Goal: Information Seeking & Learning: Understand process/instructions

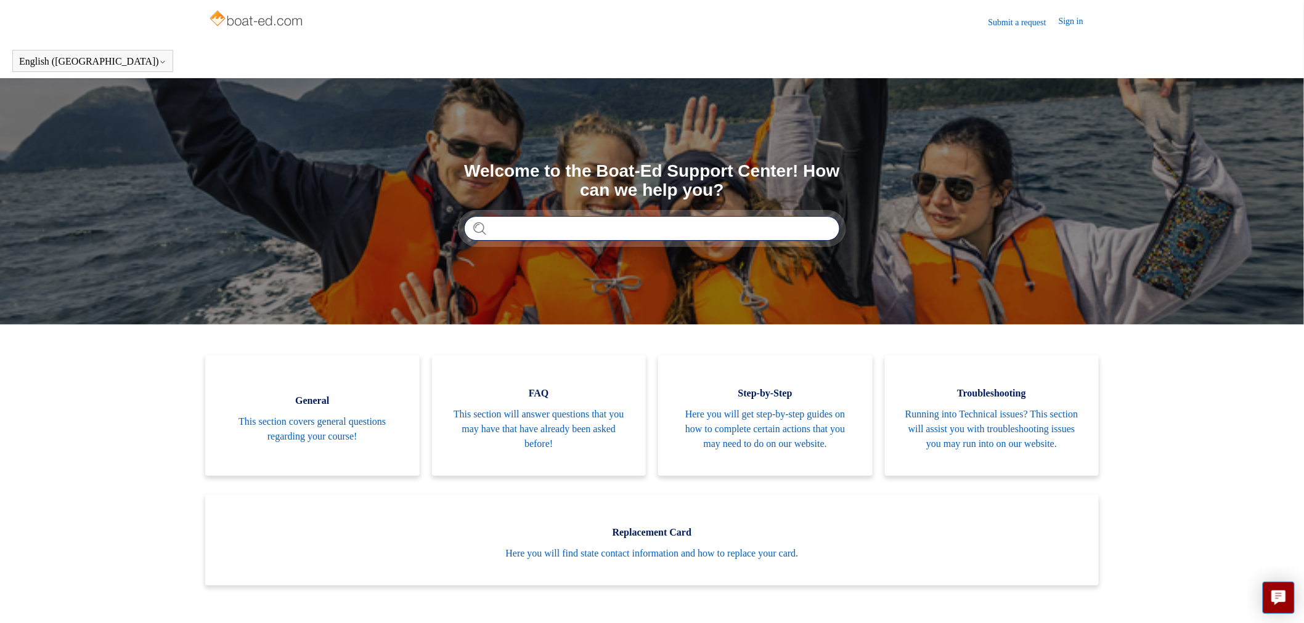
click at [558, 230] on input "Search" at bounding box center [652, 228] width 376 height 25
type input "********"
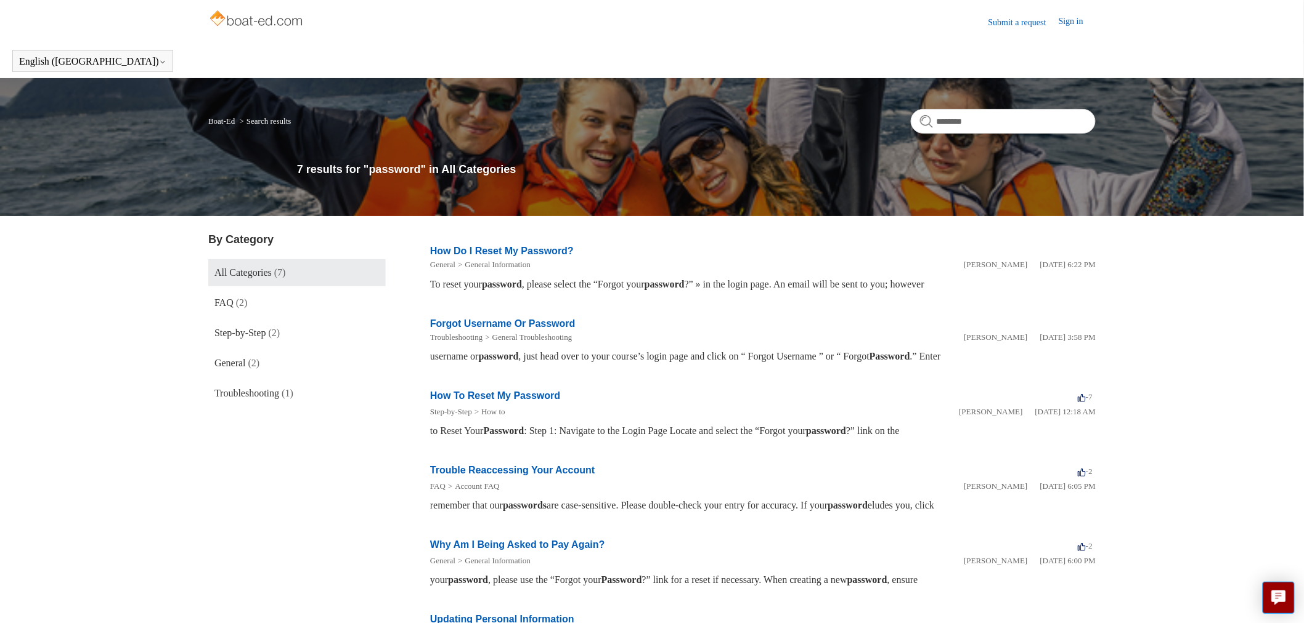
click at [530, 247] on link "How Do I Reset My Password?" at bounding box center [502, 251] width 144 height 10
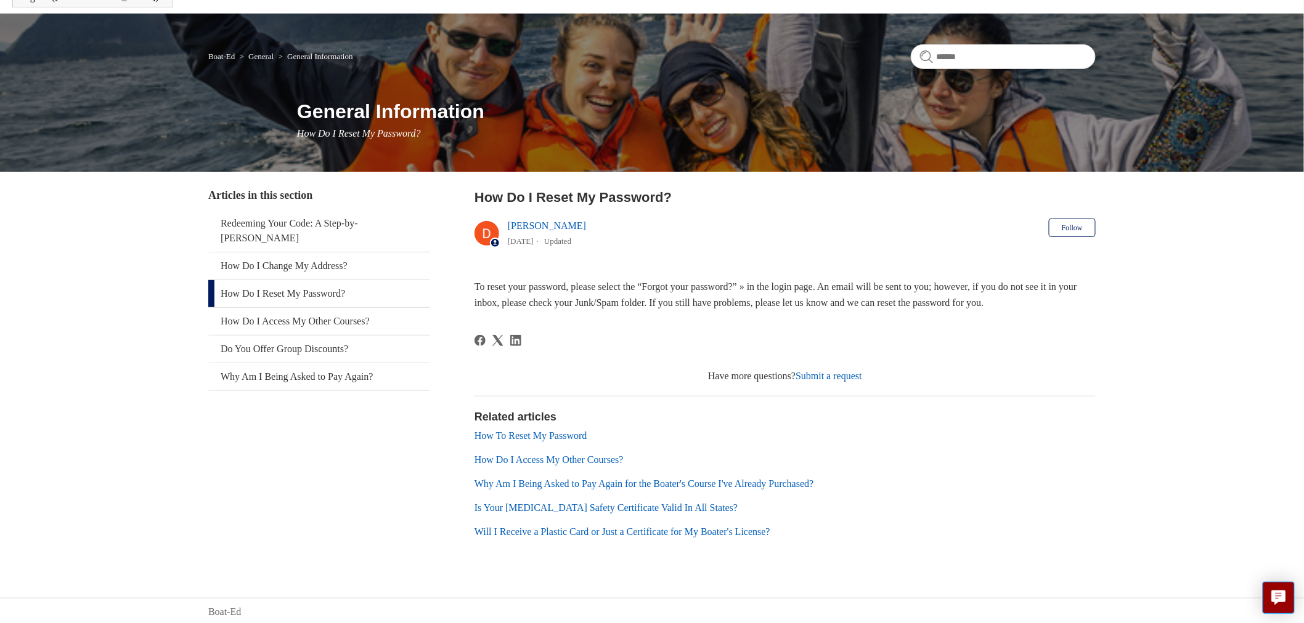
scroll to position [68, 0]
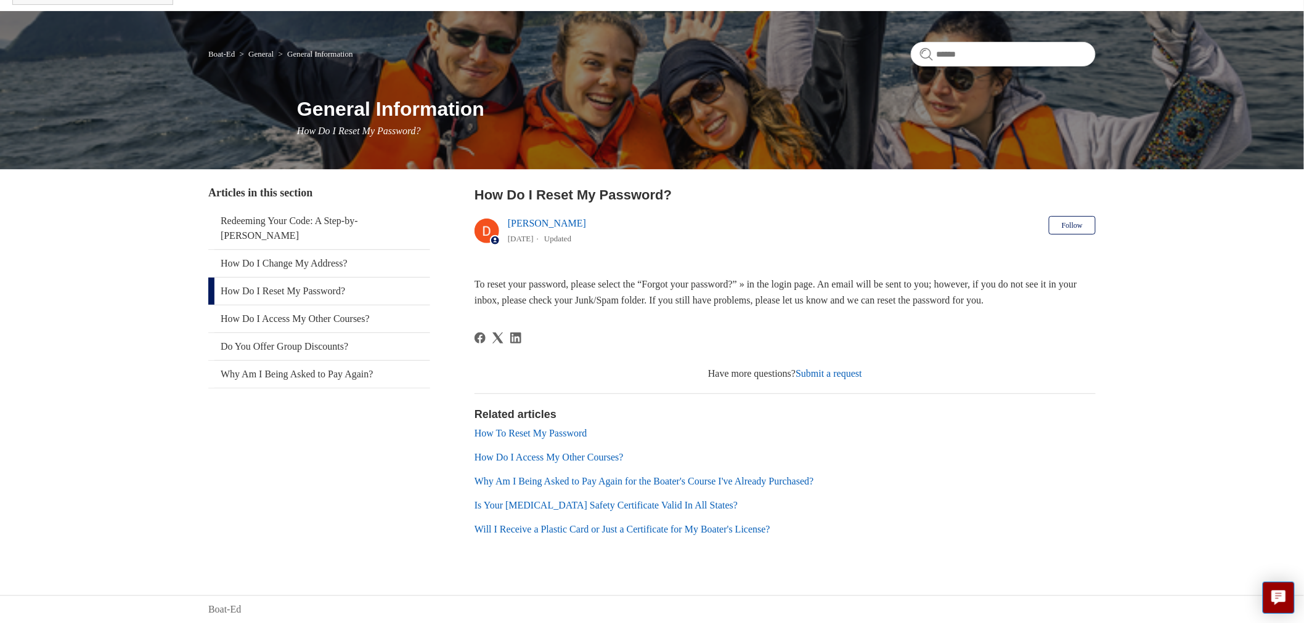
click at [559, 428] on link "How To Reset My Password" at bounding box center [530, 433] width 113 height 10
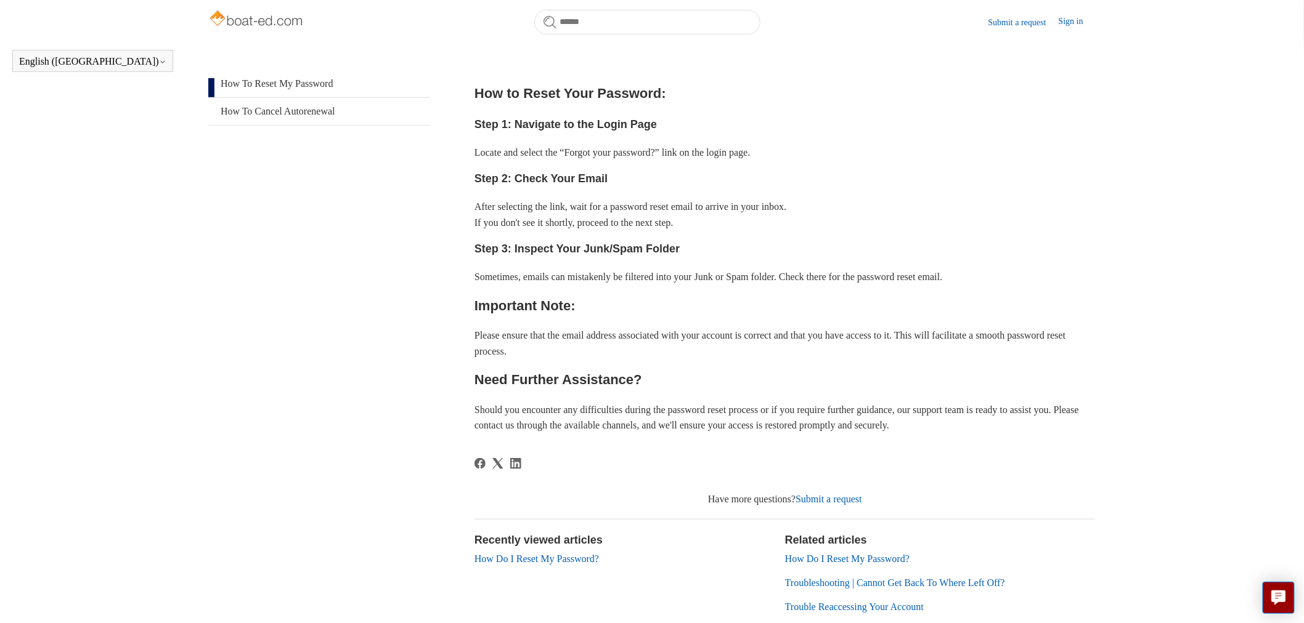
scroll to position [285, 0]
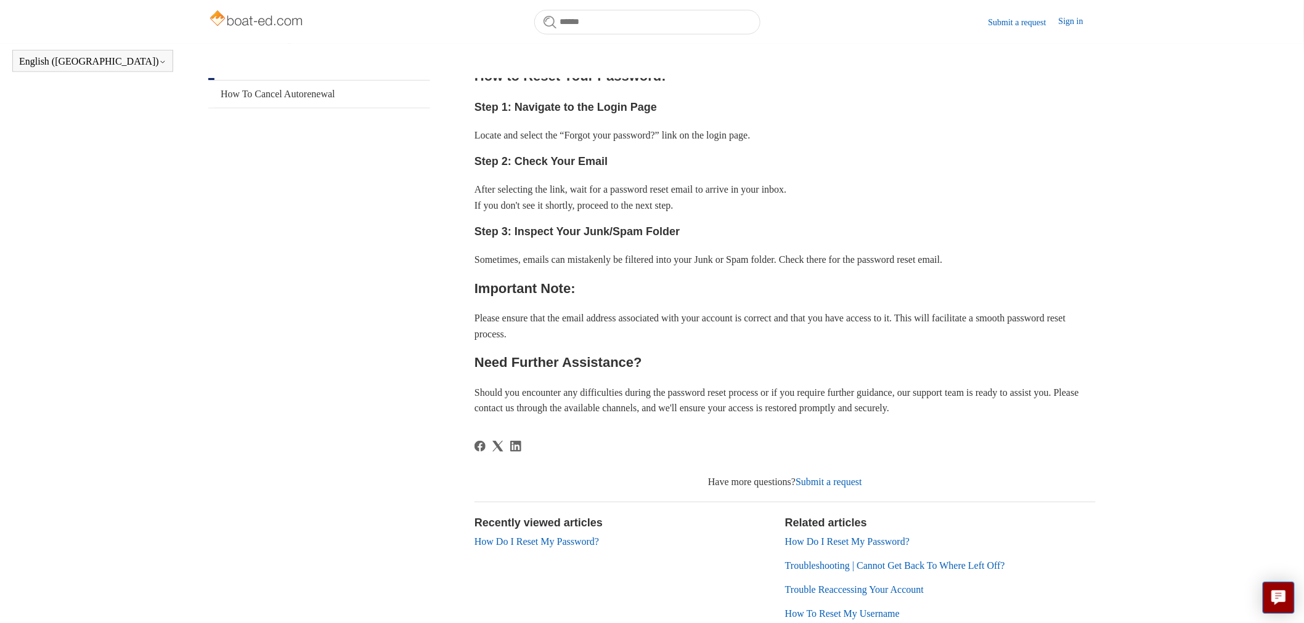
click at [836, 482] on link "Submit a request" at bounding box center [828, 482] width 67 height 10
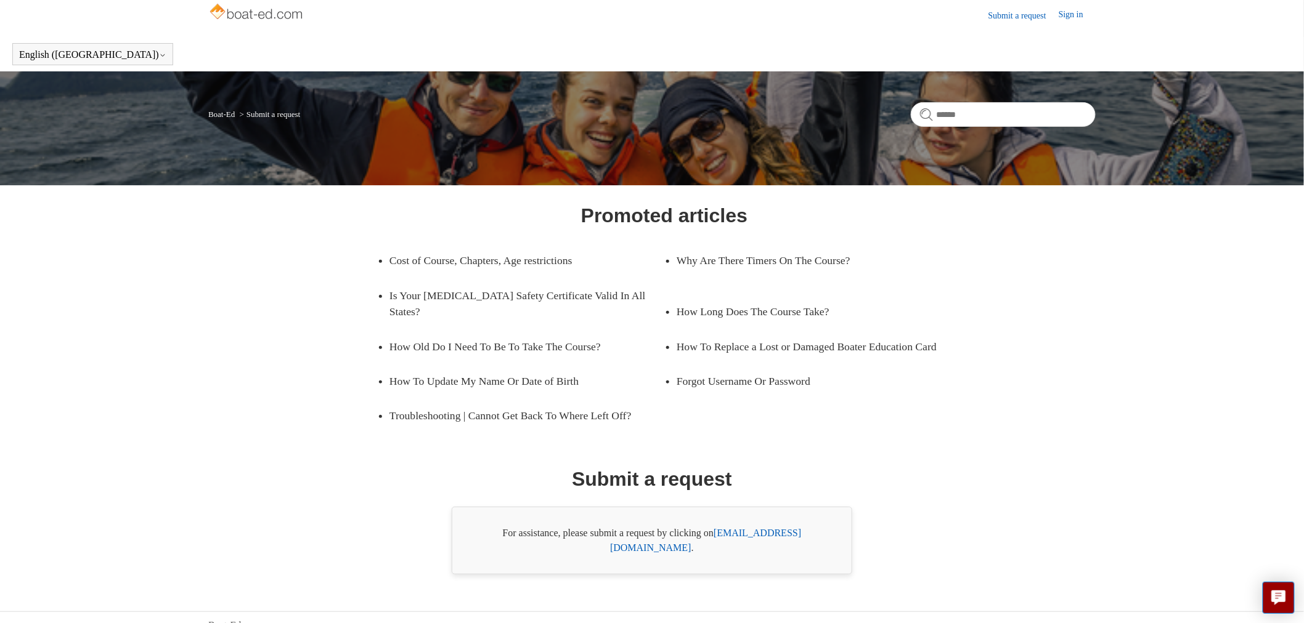
scroll to position [8, 0]
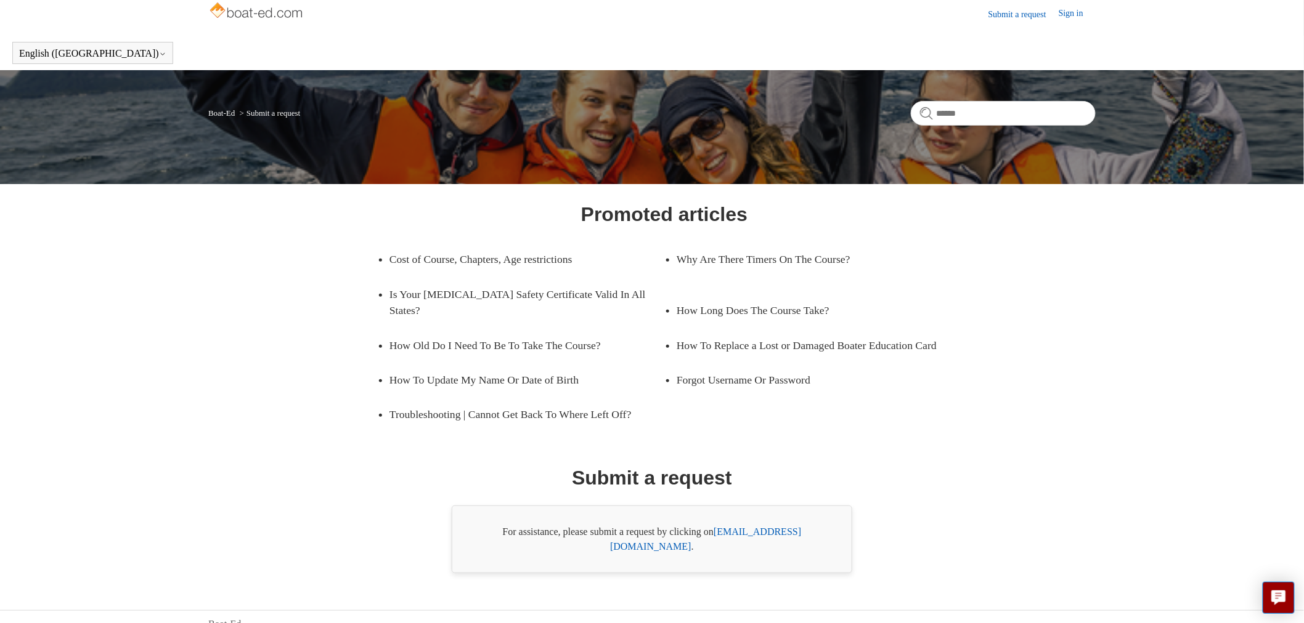
click at [772, 534] on link "support@boat-ed.com" at bounding box center [705, 539] width 191 height 25
drag, startPoint x: 820, startPoint y: 535, endPoint x: 729, endPoint y: 532, distance: 90.6
click at [721, 529] on div "For assistance, please submit a request by clicking on support@boat-ed.com ." at bounding box center [652, 540] width 400 height 68
copy div "support@boat-ed.com ."
